Goal: Task Accomplishment & Management: Complete application form

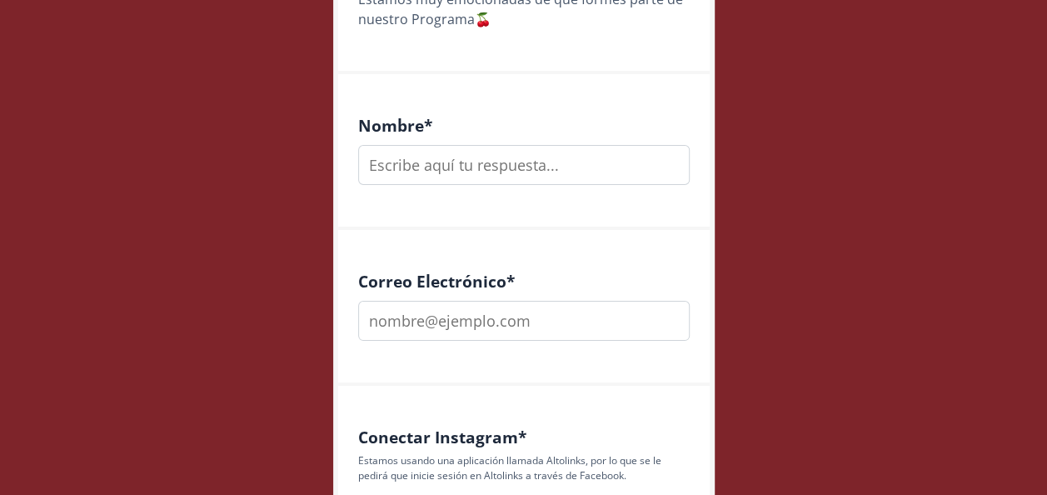
scroll to position [448, 0]
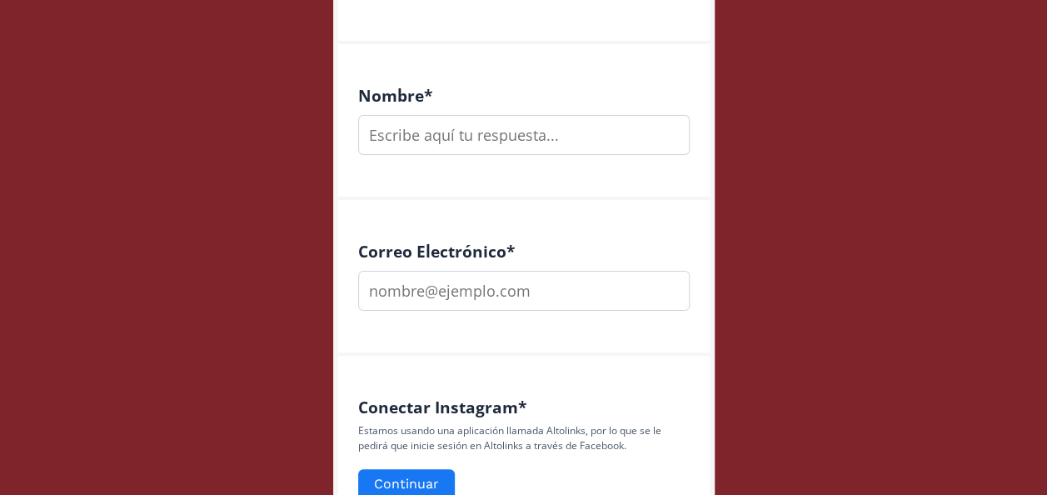
click at [543, 163] on div "Nombre *" at bounding box center [523, 122] width 371 height 156
click at [515, 132] on input "text" at bounding box center [523, 135] width 331 height 40
type input "Elisa María Ruiz Castro"
click at [449, 295] on input "email" at bounding box center [523, 291] width 331 height 40
type input "[EMAIL_ADDRESS][DOMAIN_NAME]"
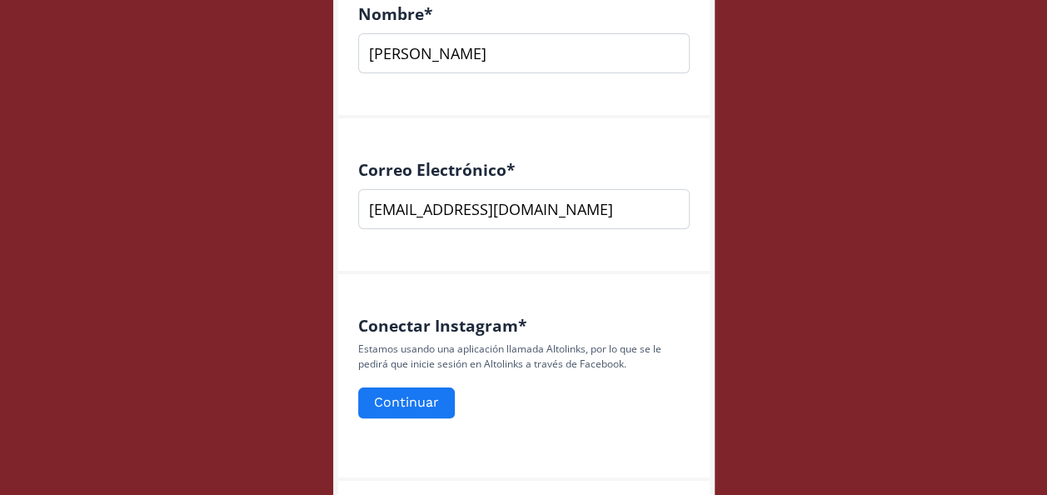
scroll to position [592, 0]
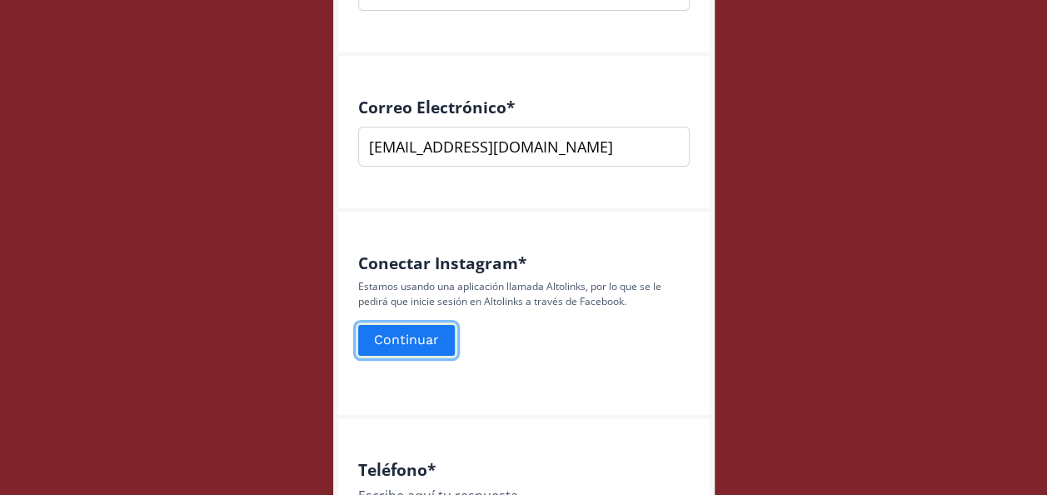
click at [405, 338] on button "Continuar" at bounding box center [407, 340] width 102 height 36
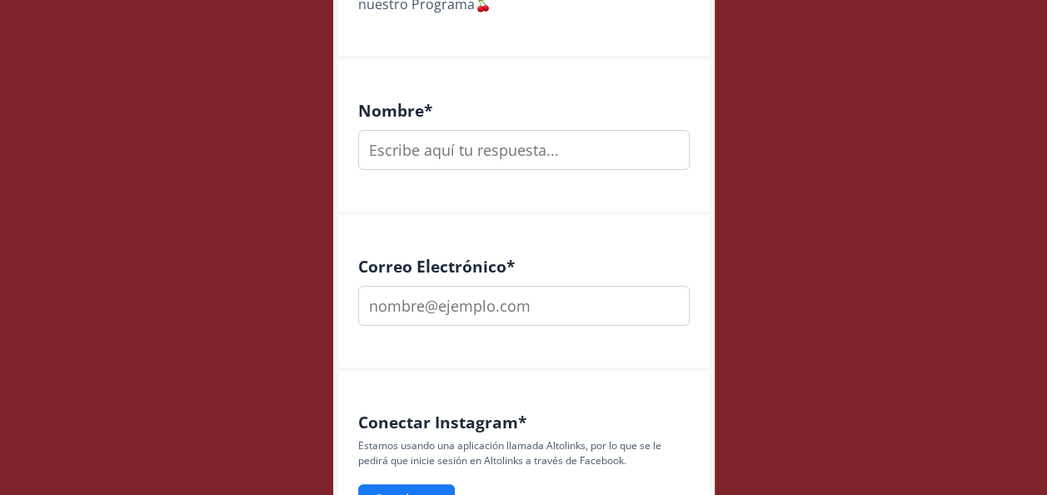
scroll to position [370, 0]
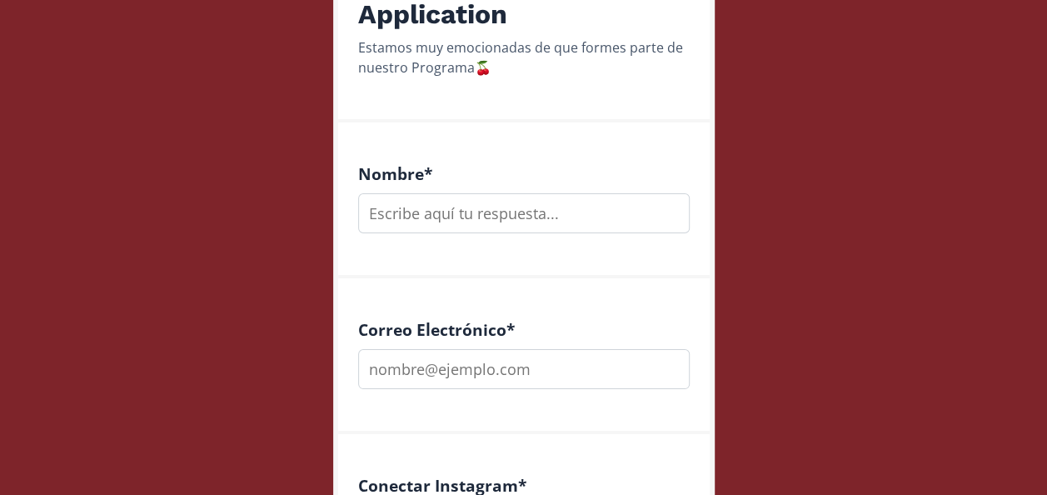
click at [526, 208] on input "text" at bounding box center [523, 213] width 331 height 40
type input "[PERSON_NAME]"
click at [478, 366] on input "email" at bounding box center [523, 369] width 331 height 40
type input "[EMAIL_ADDRESS][DOMAIN_NAME]"
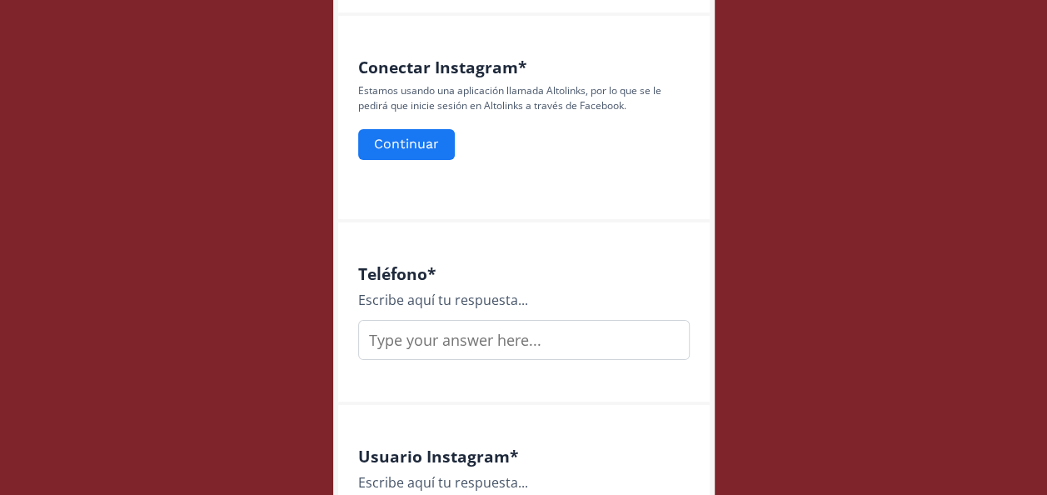
scroll to position [792, 0]
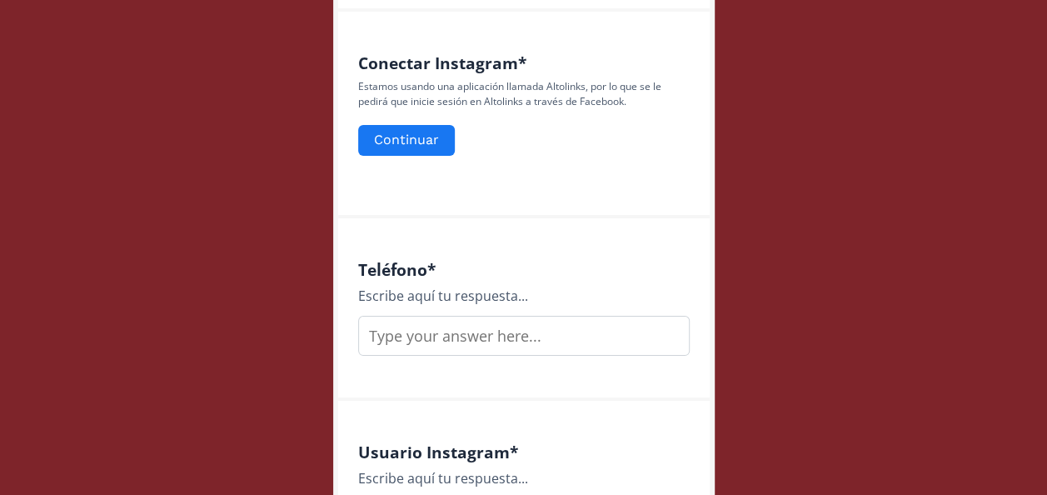
click at [573, 345] on input "text" at bounding box center [523, 336] width 331 height 40
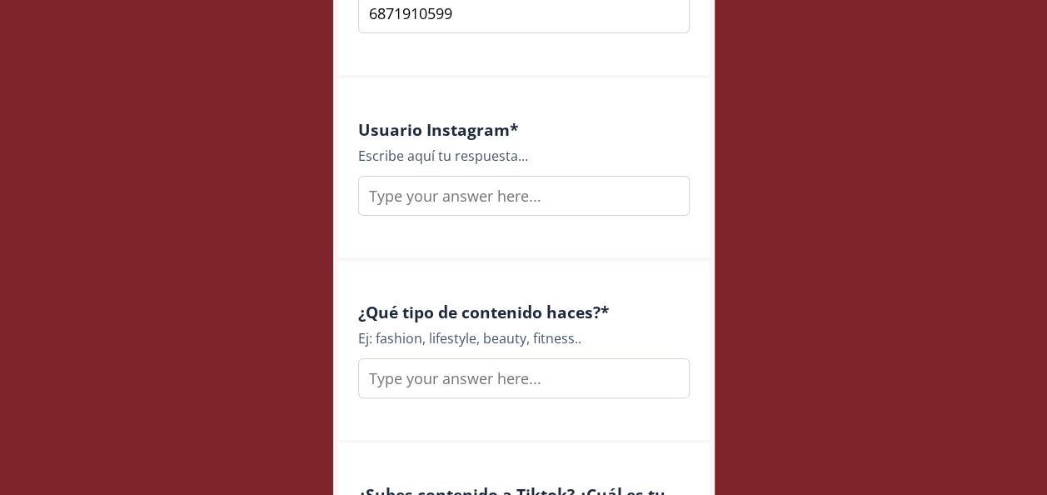
scroll to position [1125, 0]
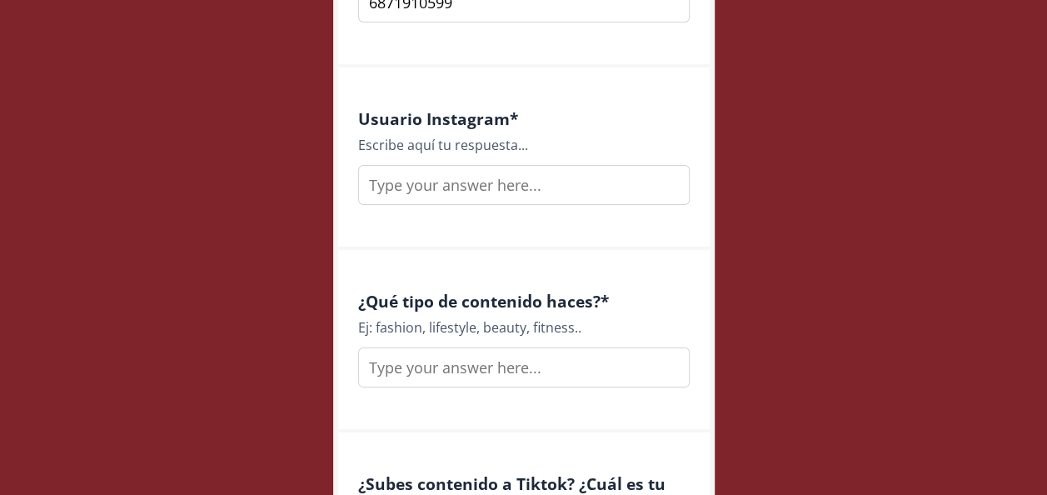
type input "6871910599"
click at [487, 196] on input "text" at bounding box center [523, 185] width 331 height 40
type input "elisamariarz"
click at [485, 374] on input "text" at bounding box center [523, 367] width 331 height 40
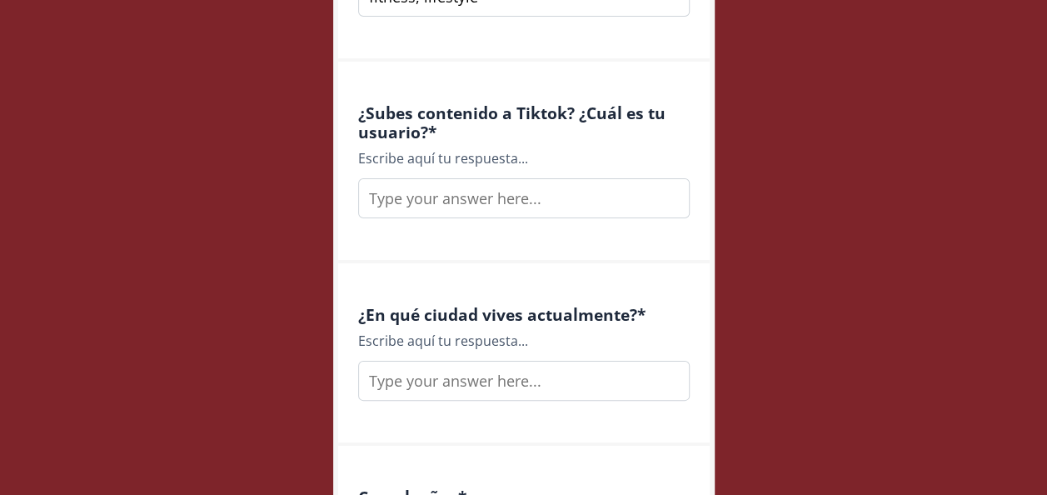
scroll to position [1517, 0]
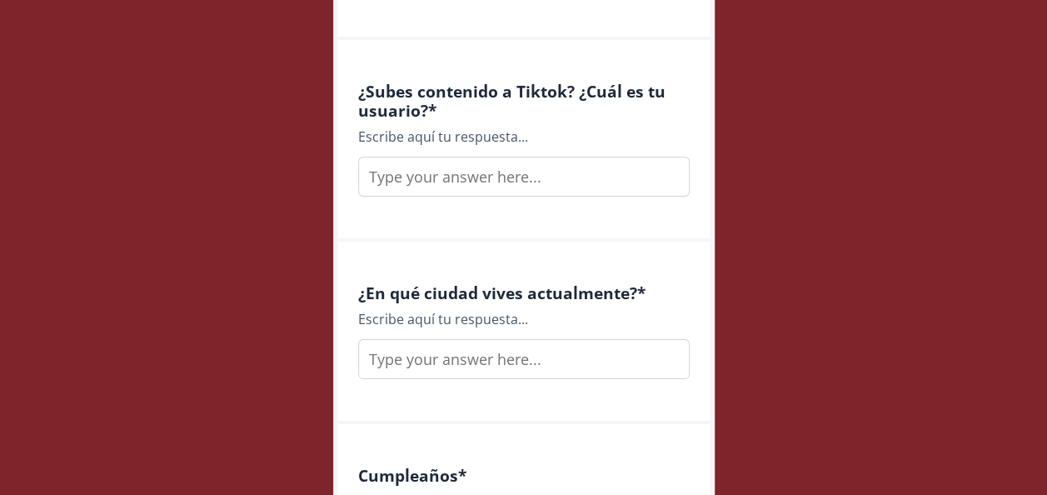
type input "fitness, lifestyle"
click at [476, 185] on input "text" at bounding box center [523, 177] width 331 height 40
type input "elisamariarz"
click at [491, 375] on input "text" at bounding box center [523, 359] width 331 height 40
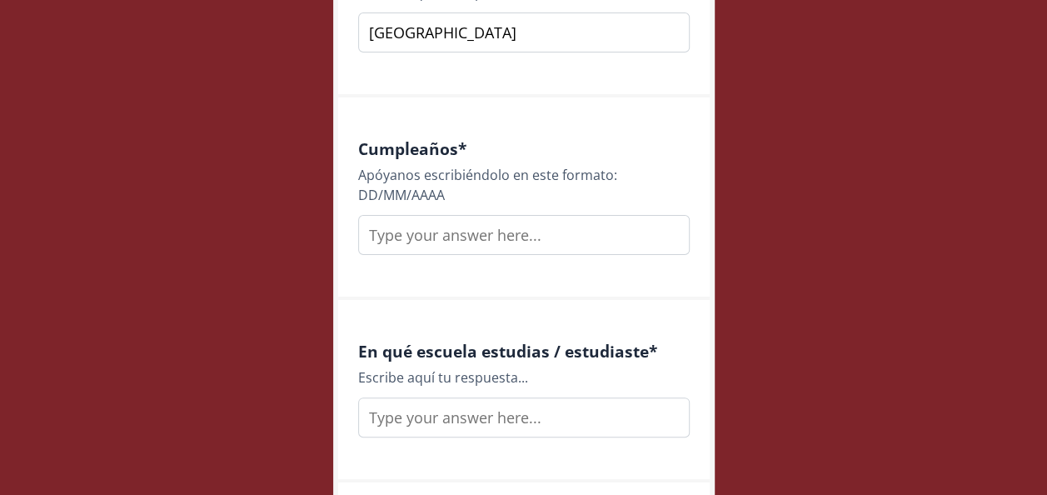
scroll to position [1869, 0]
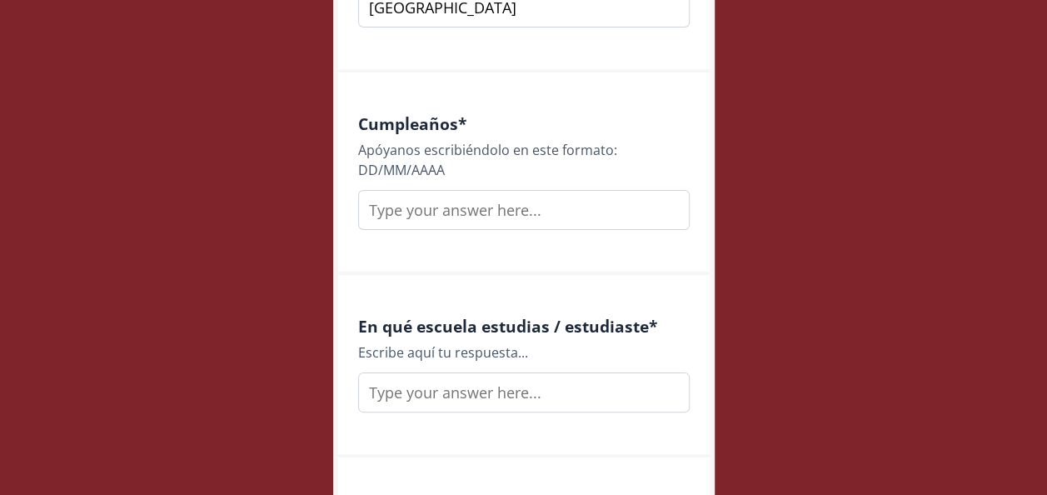
type input "[GEOGRAPHIC_DATA]"
click at [500, 208] on input "text" at bounding box center [523, 210] width 331 height 40
type input "[DATE]"
click at [496, 398] on input "text" at bounding box center [523, 392] width 331 height 40
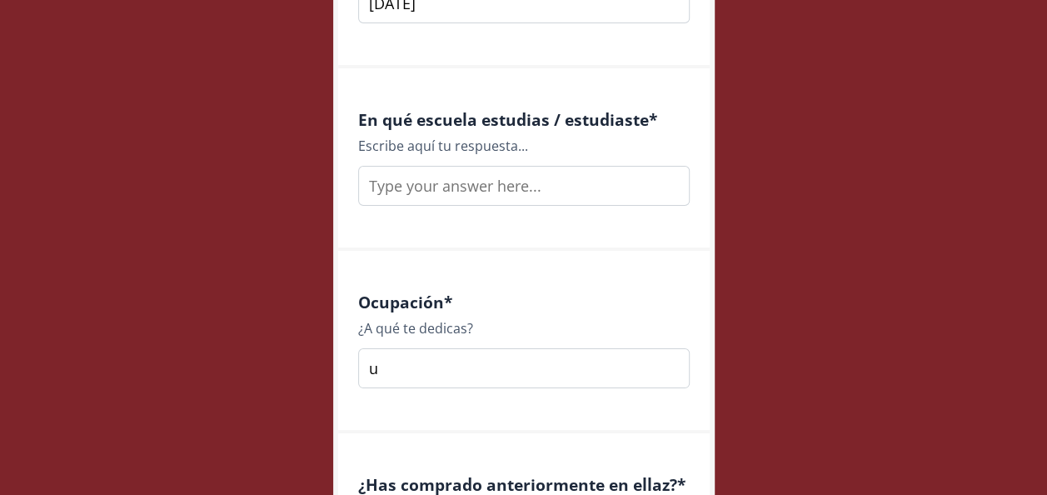
scroll to position [2195, 0]
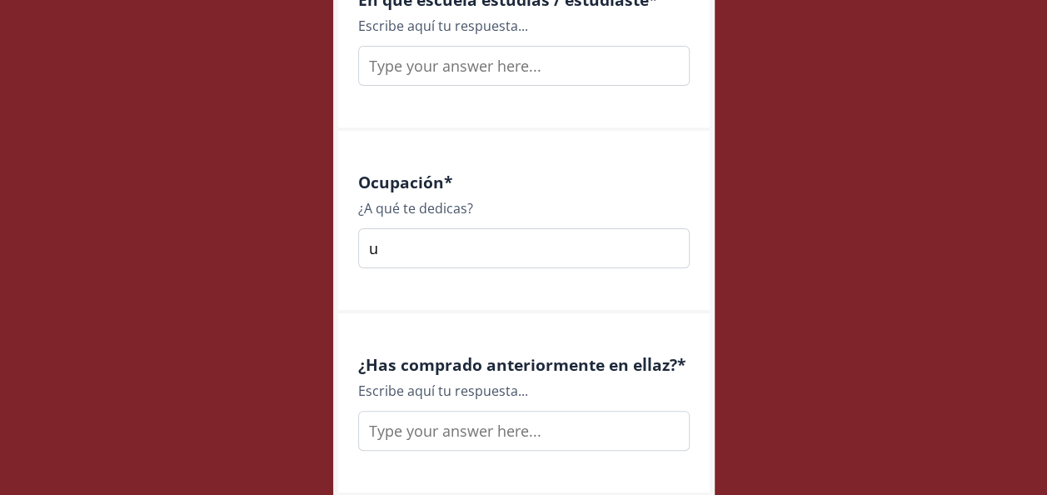
type input "u"
click at [489, 68] on input "text" at bounding box center [523, 66] width 331 height 40
type input "Universidad Panamericana"
click at [422, 245] on input "u" at bounding box center [523, 248] width 331 height 40
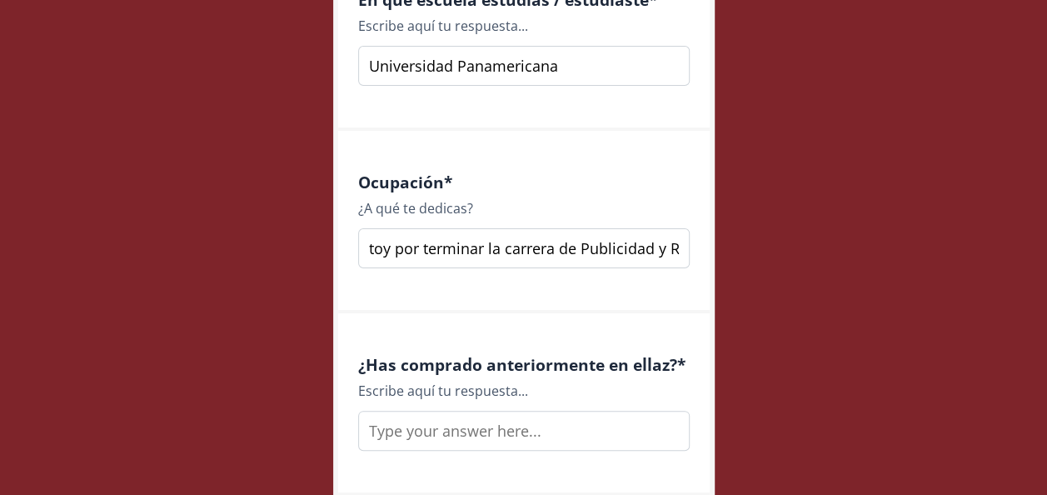
scroll to position [0, 398]
type input "Coach de indoor cycling | Trabajo en comunicación y estoy por terminar la carre…"
click at [555, 440] on input "text" at bounding box center [523, 431] width 331 height 40
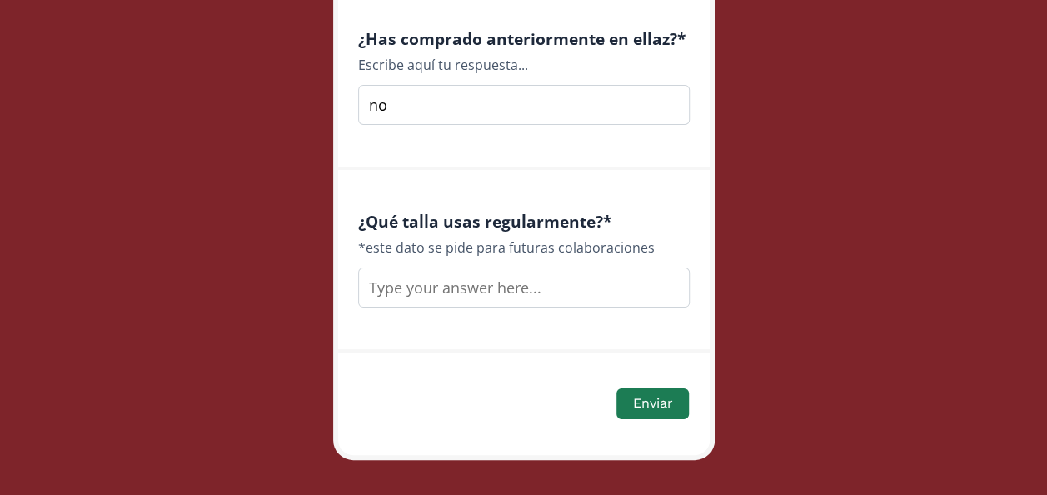
scroll to position [2543, 0]
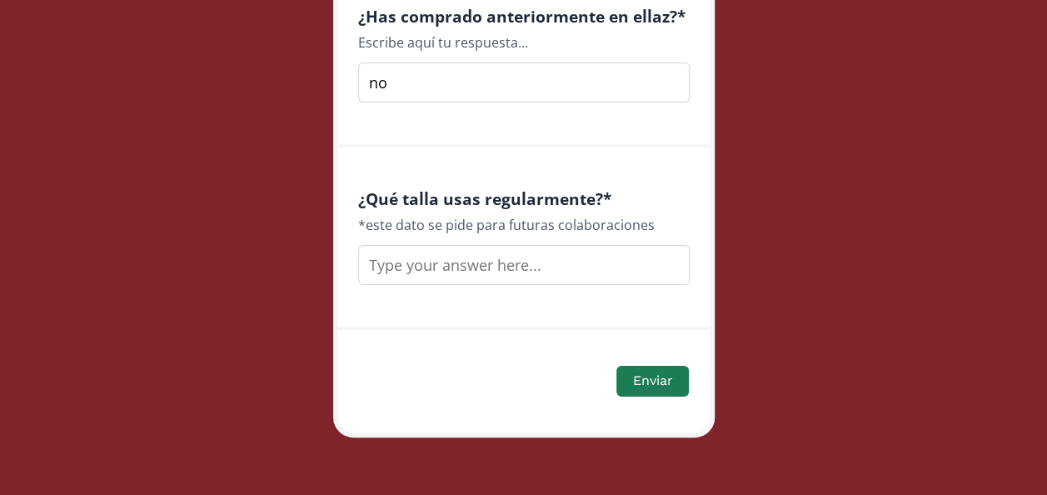
click at [410, 85] on input "no" at bounding box center [523, 82] width 331 height 40
type input "n"
type input "si"
click at [465, 266] on input "text" at bounding box center [523, 265] width 331 height 40
type input "S o M"
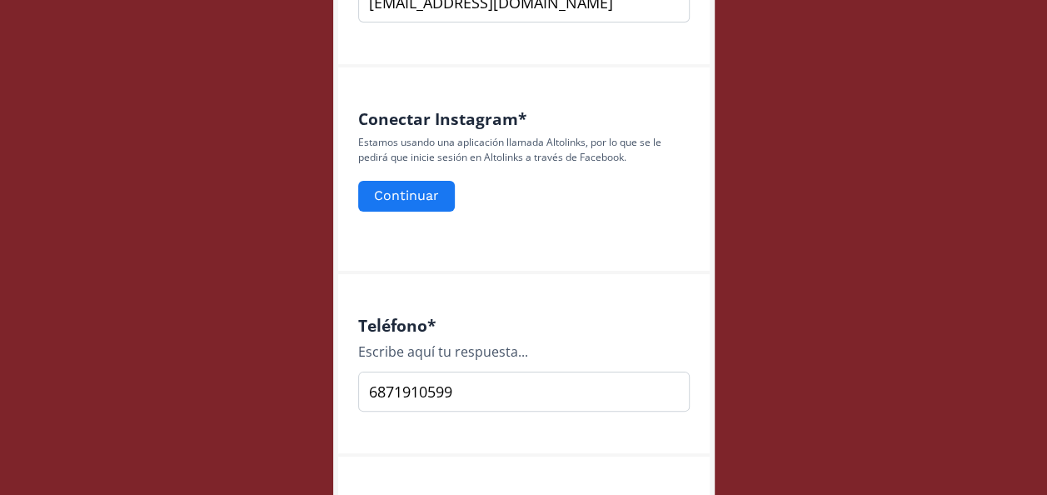
scroll to position [733, 0]
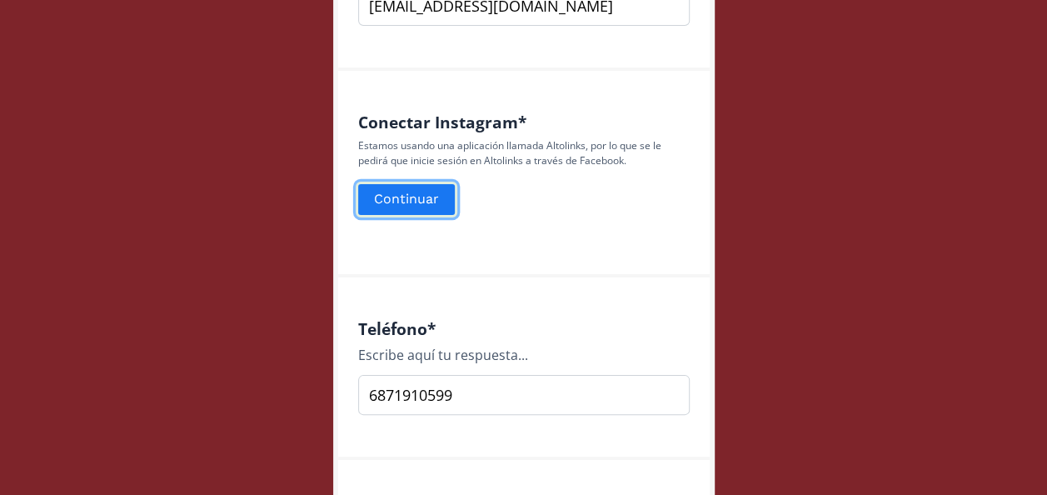
click at [397, 190] on button "Continuar" at bounding box center [407, 200] width 102 height 36
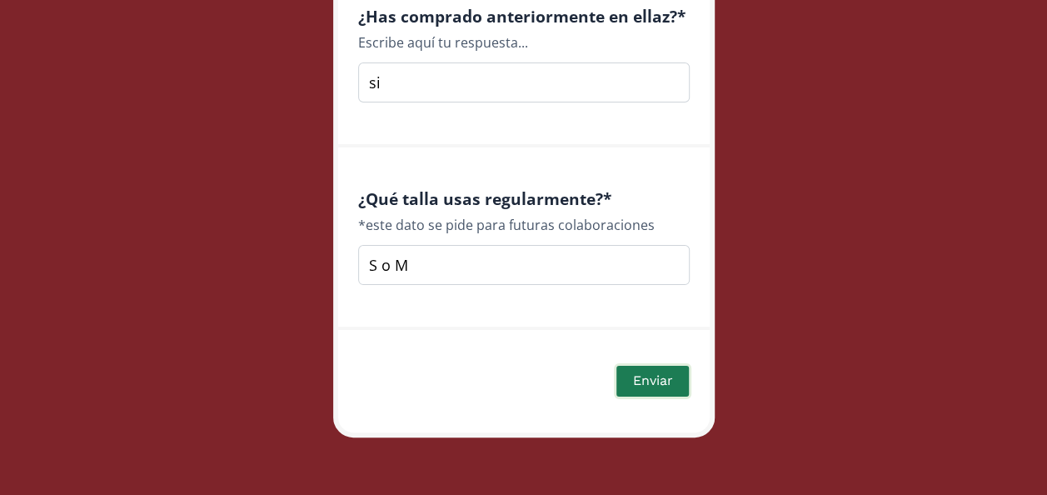
scroll to position [2542, 0]
click at [650, 378] on button "Enviar" at bounding box center [652, 382] width 77 height 36
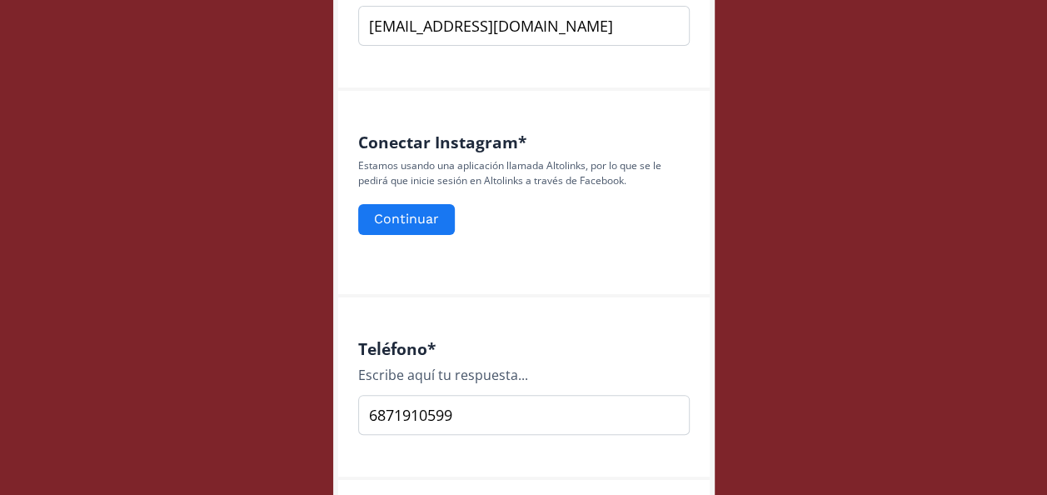
scroll to position [705, 0]
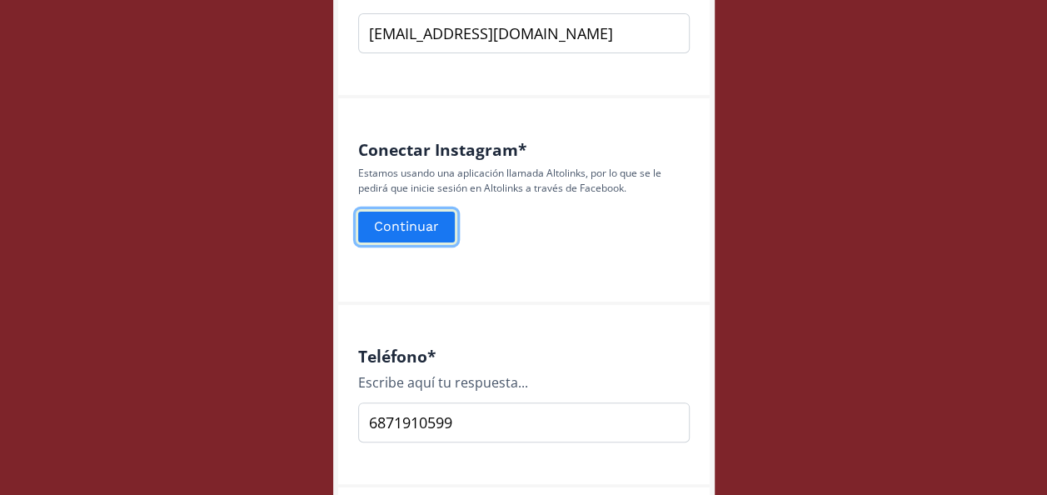
click at [381, 222] on button "Continuar" at bounding box center [407, 227] width 102 height 36
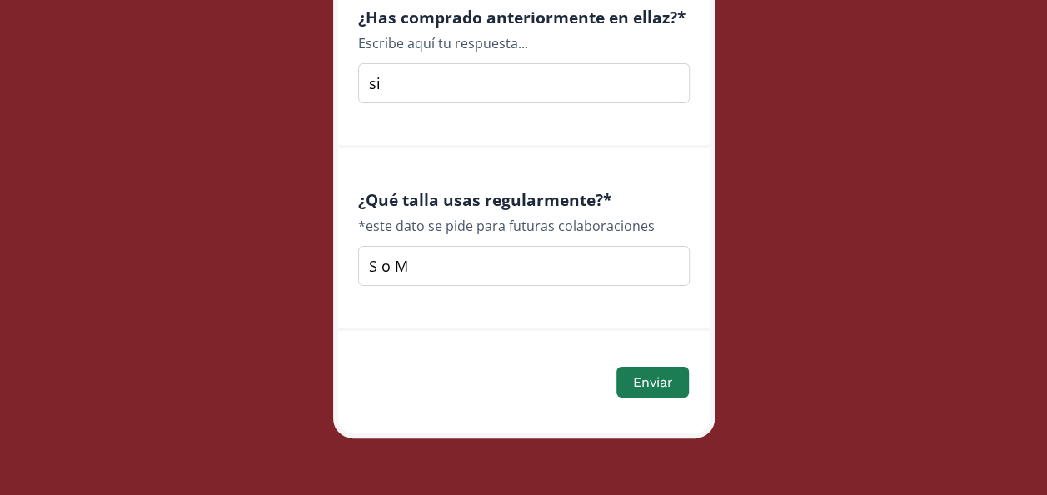
scroll to position [2599, 0]
click at [487, 268] on input "S o M" at bounding box center [523, 265] width 331 height 40
click at [653, 381] on button "Enviar" at bounding box center [652, 382] width 77 height 36
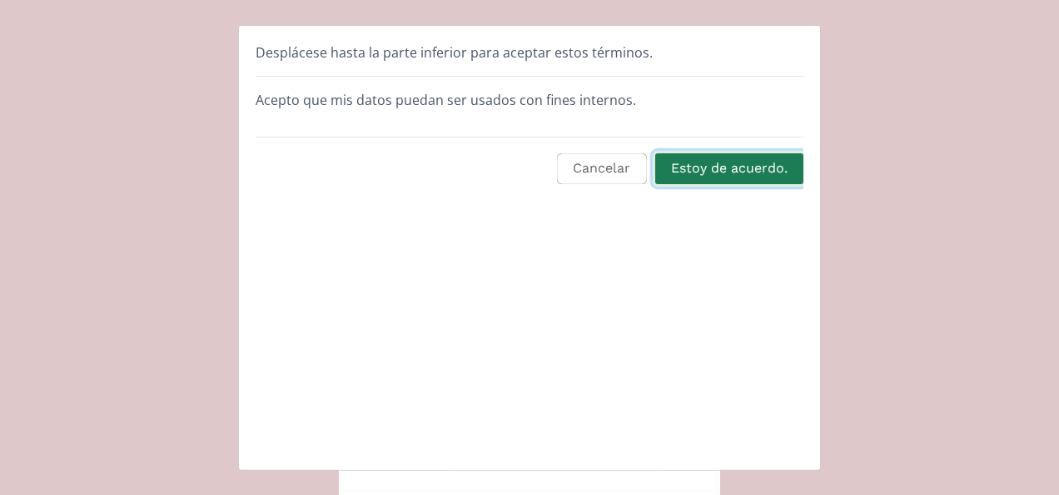
click at [718, 162] on button "Estoy de acuerdo." at bounding box center [729, 169] width 153 height 36
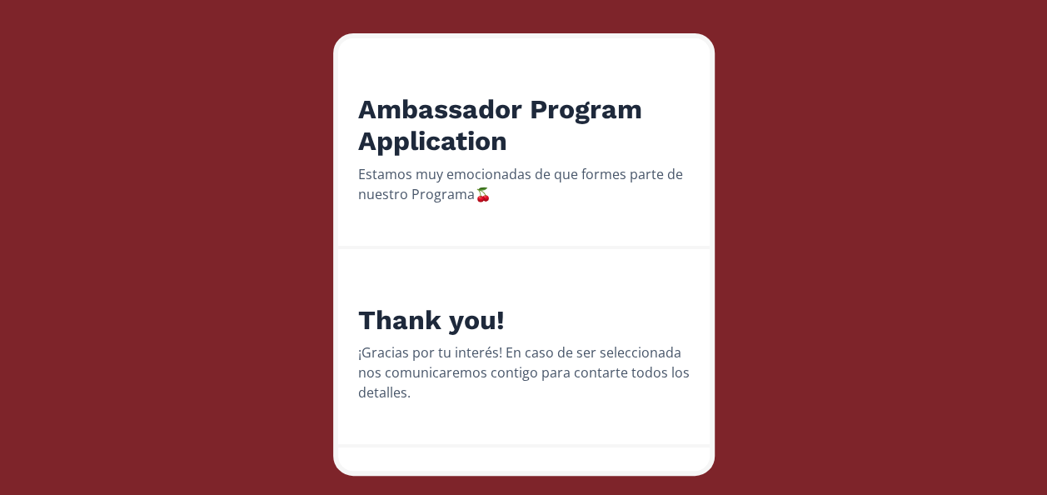
scroll to position [241, 0]
